Goal: Information Seeking & Learning: Learn about a topic

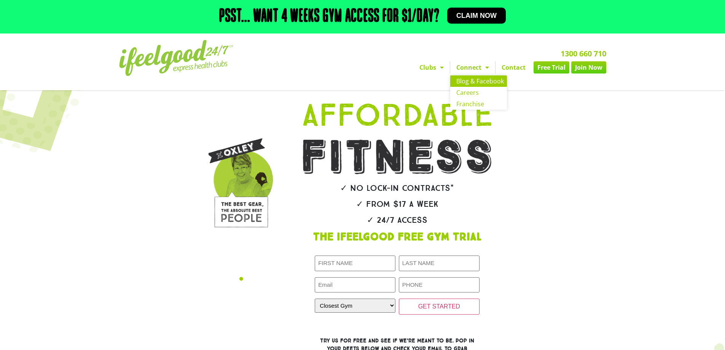
click at [476, 83] on link "Blog & Facebook" at bounding box center [478, 80] width 57 height 11
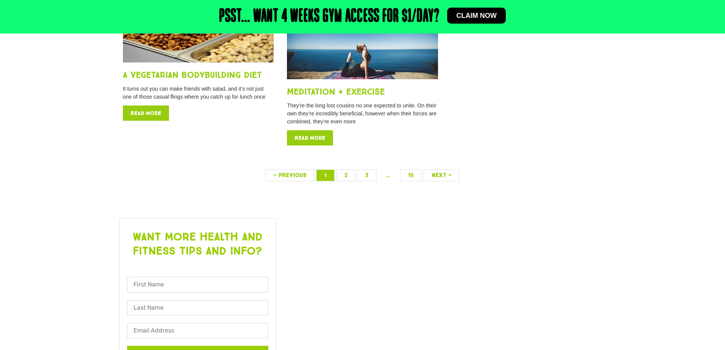
scroll to position [1116, 0]
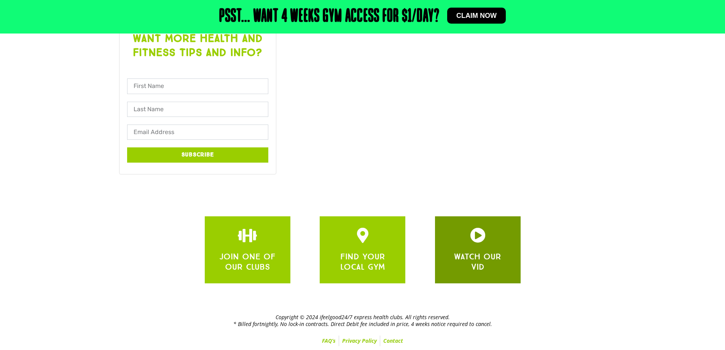
click at [470, 242] on icon "WATCH OUR VID" at bounding box center [477, 234] width 15 height 15
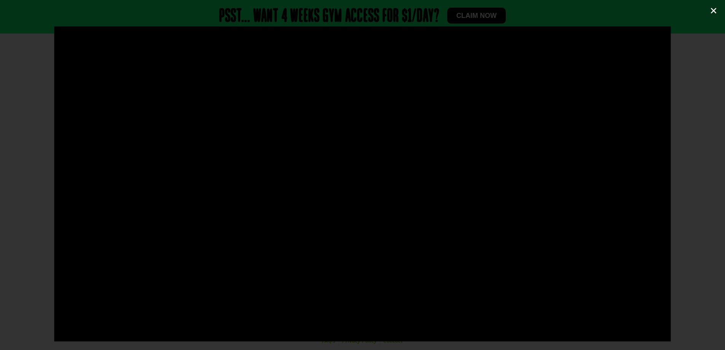
click at [711, 11] on icon "Close (Esc)" at bounding box center [713, 11] width 8 height 8
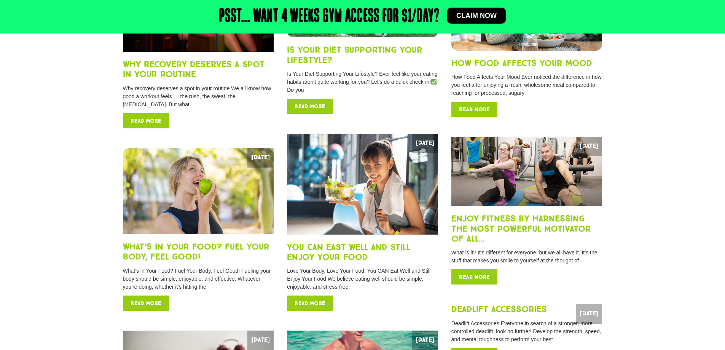
scroll to position [0, 0]
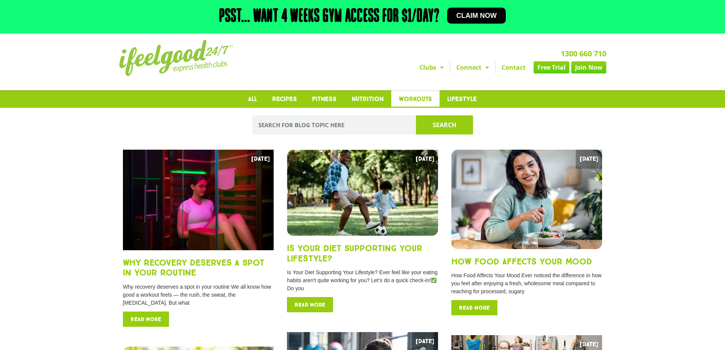
click at [415, 101] on link "Workouts" at bounding box center [415, 98] width 48 height 17
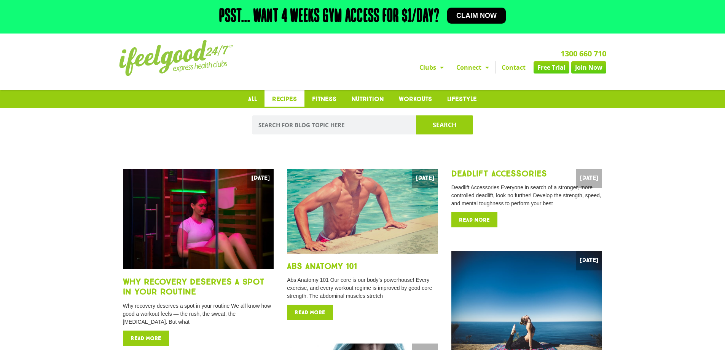
click at [289, 98] on link "Recipes" at bounding box center [284, 98] width 40 height 17
